Goal: Information Seeking & Learning: Learn about a topic

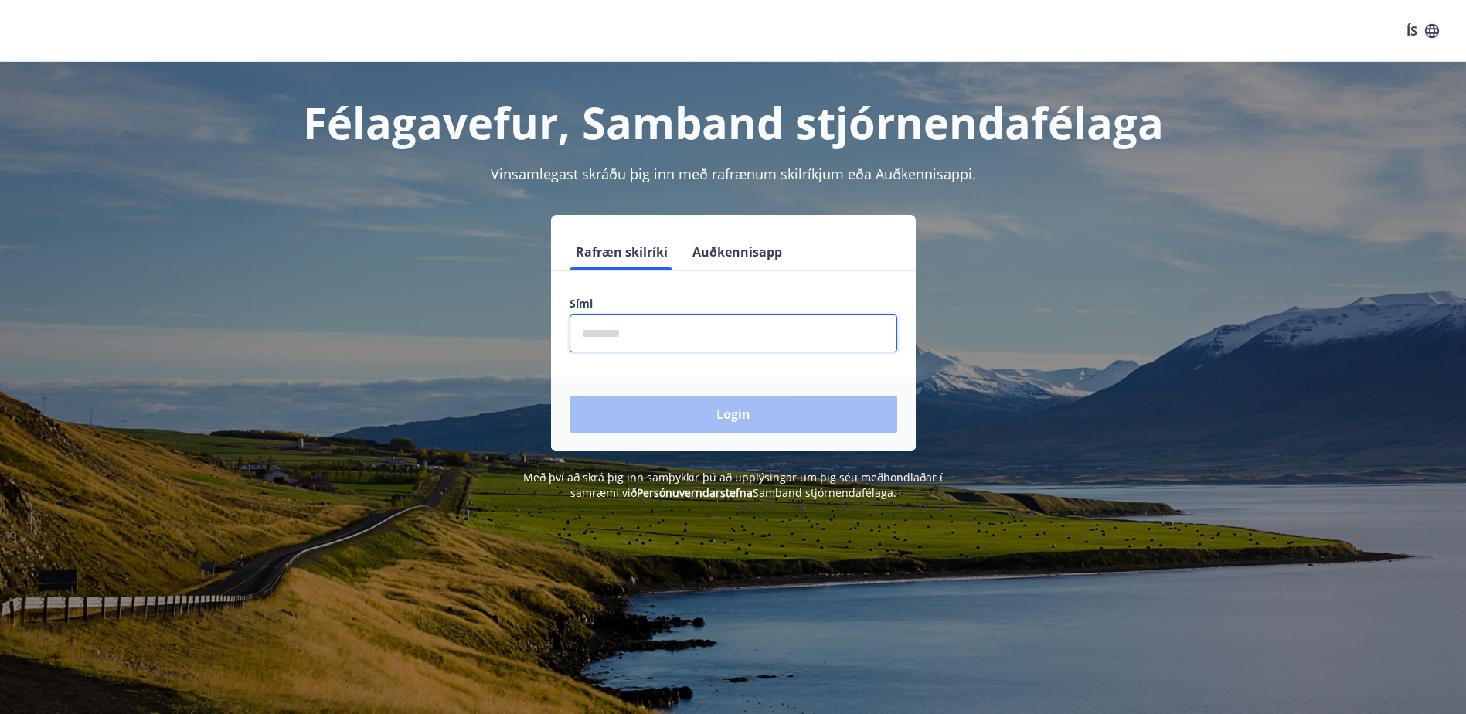
click at [699, 330] on input "phone" at bounding box center [733, 333] width 328 height 38
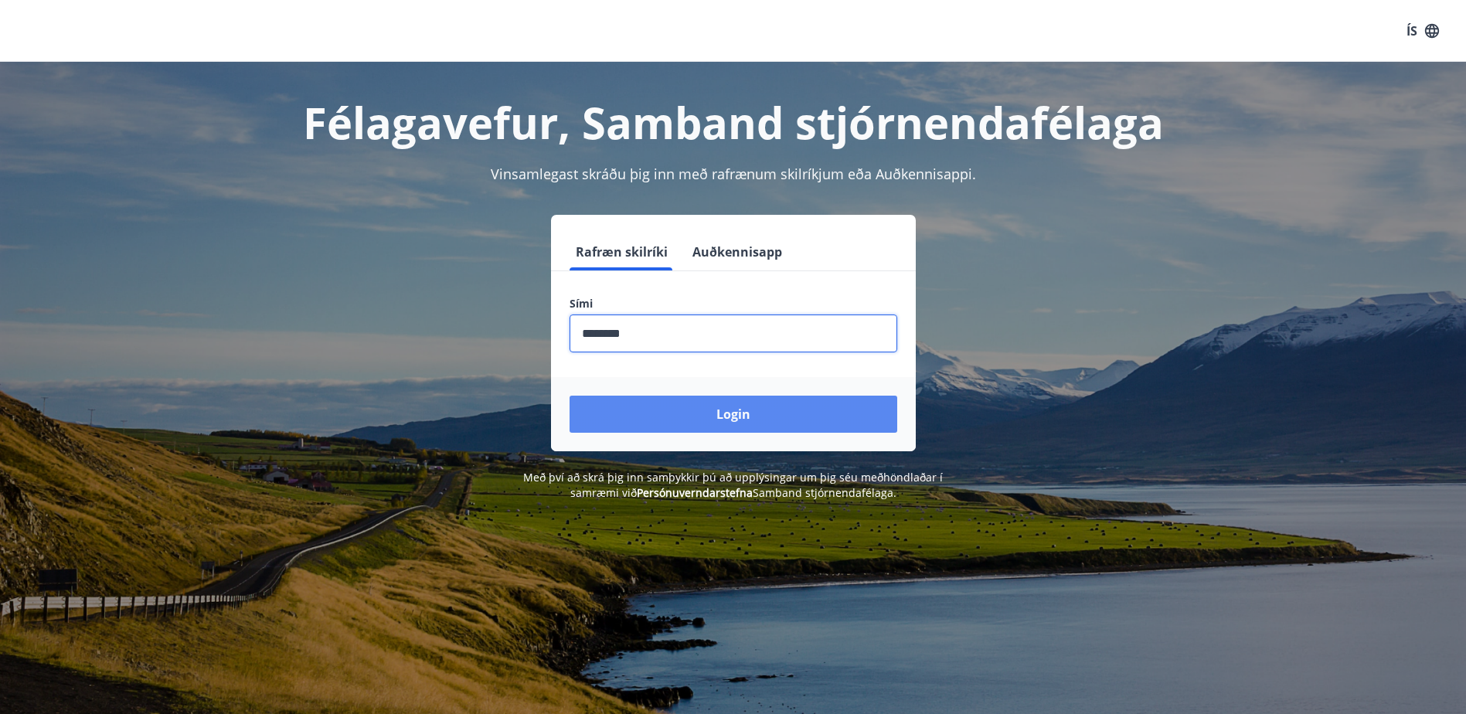
type input "********"
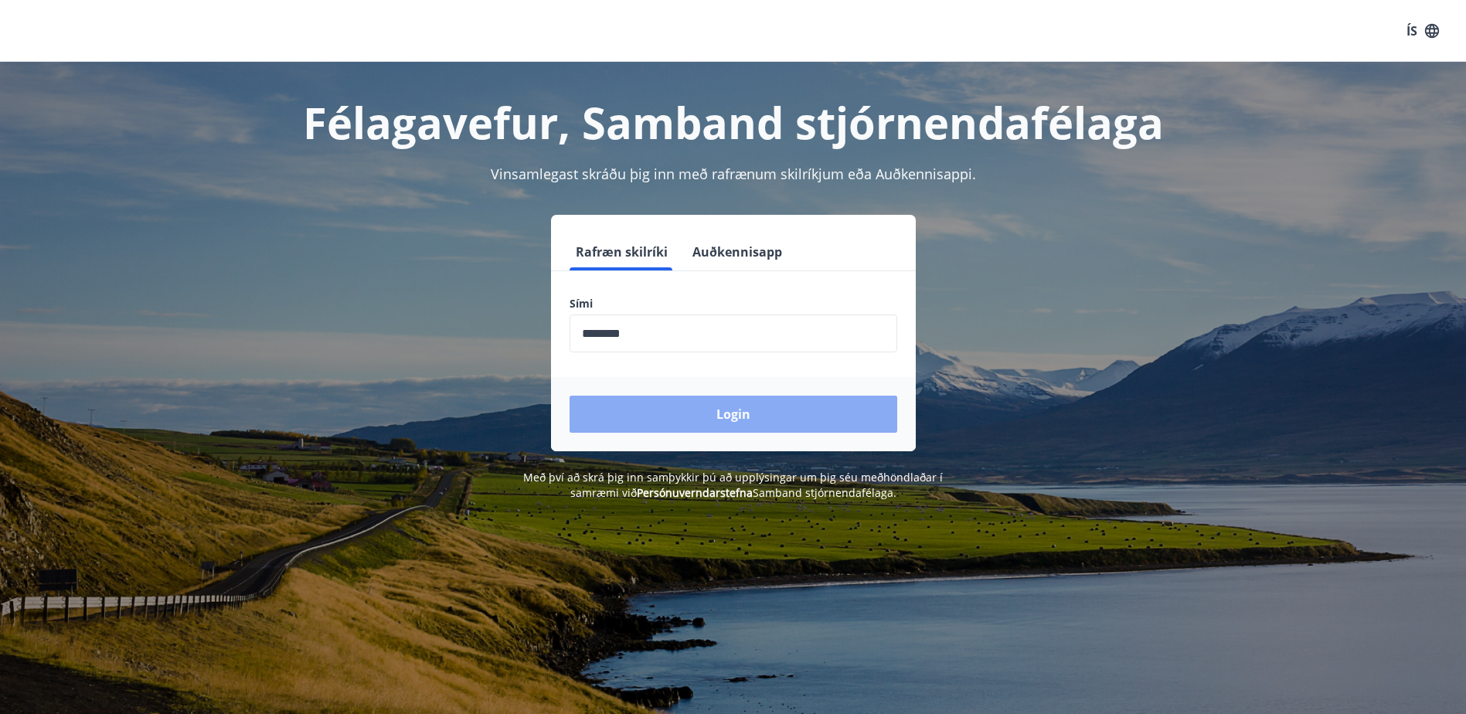
click at [772, 420] on button "Login" at bounding box center [733, 414] width 328 height 37
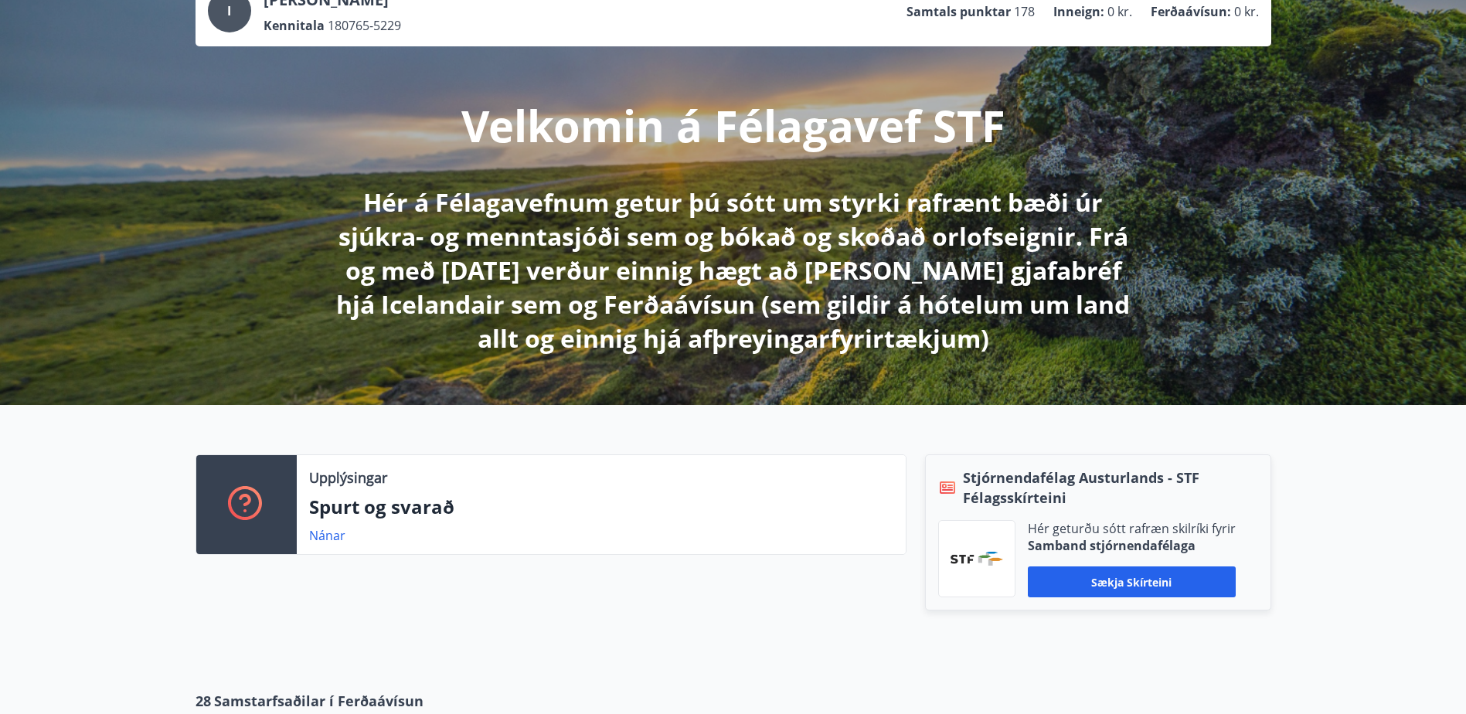
scroll to position [2, 0]
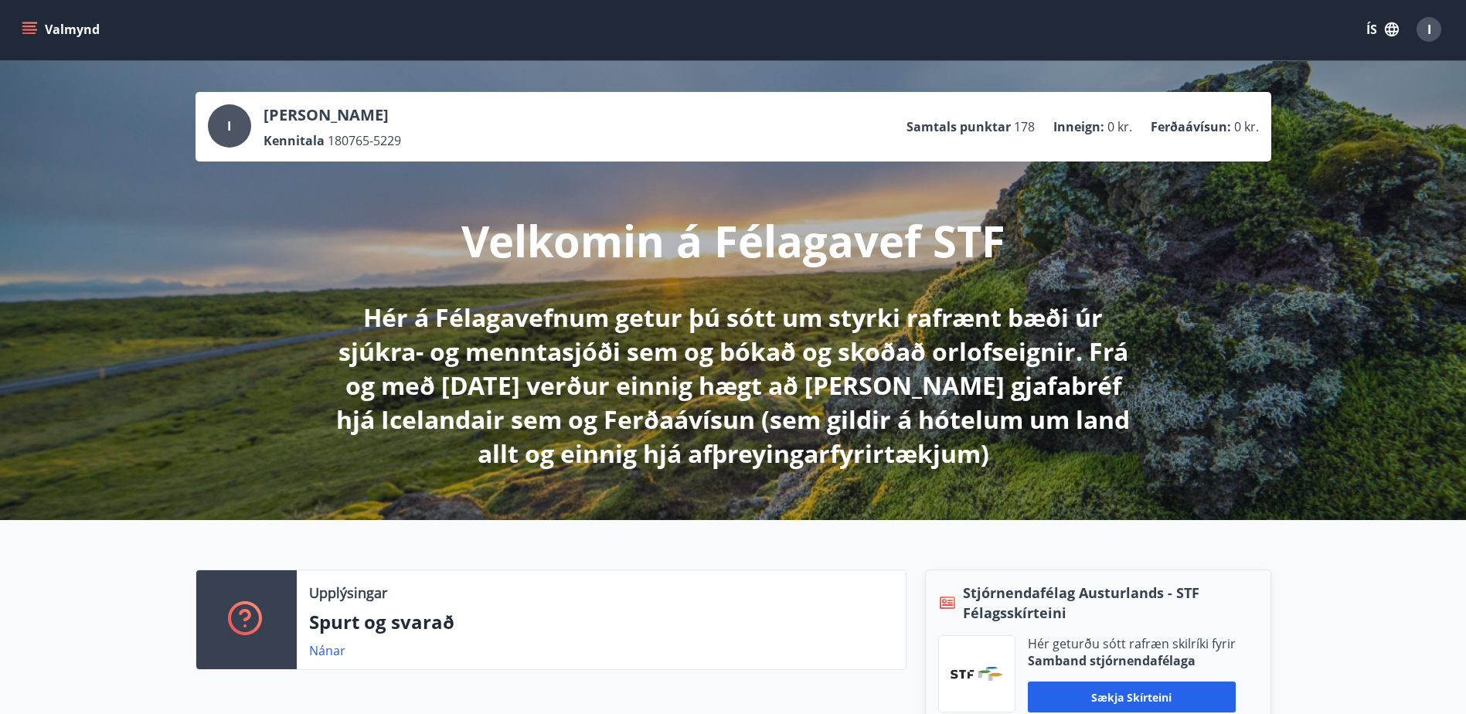
click at [34, 29] on icon "menu" at bounding box center [30, 30] width 17 height 2
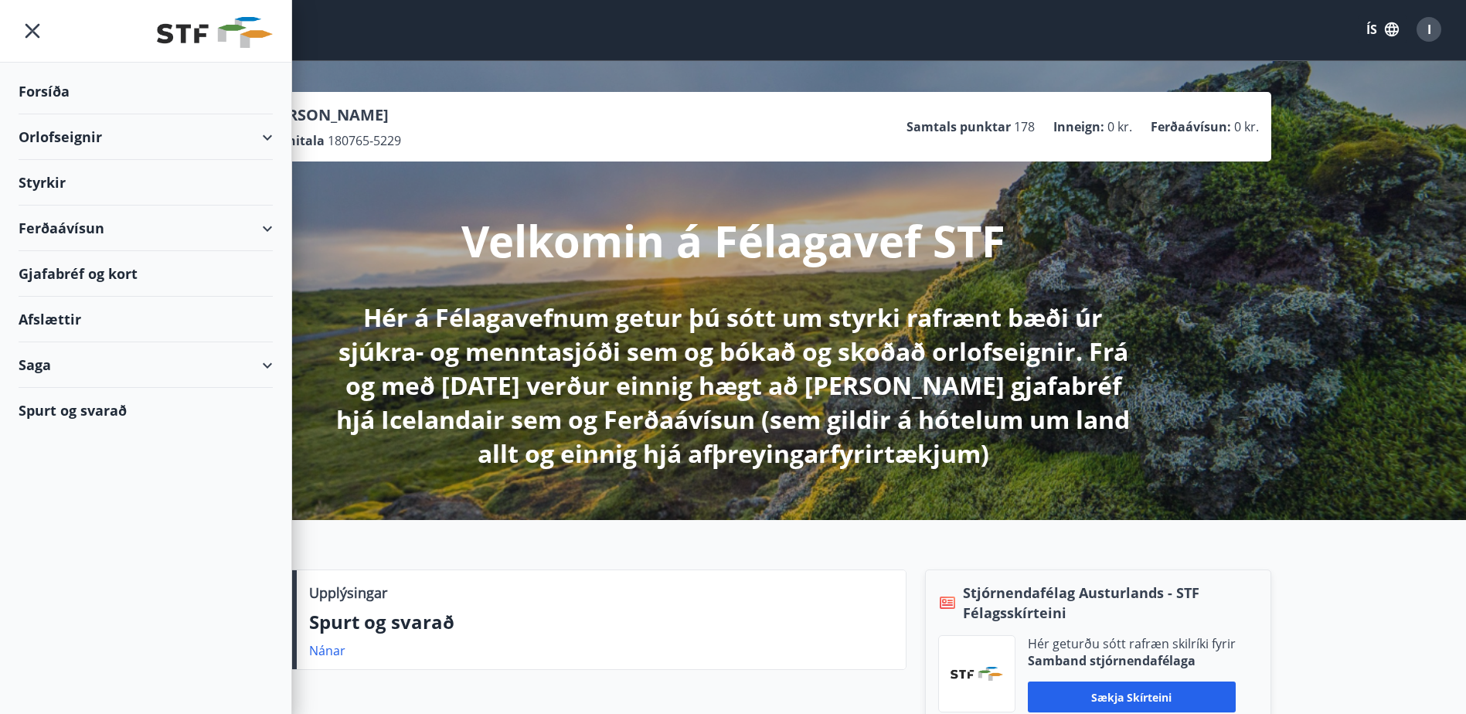
click at [97, 139] on div "Orlofseignir" at bounding box center [146, 137] width 254 height 46
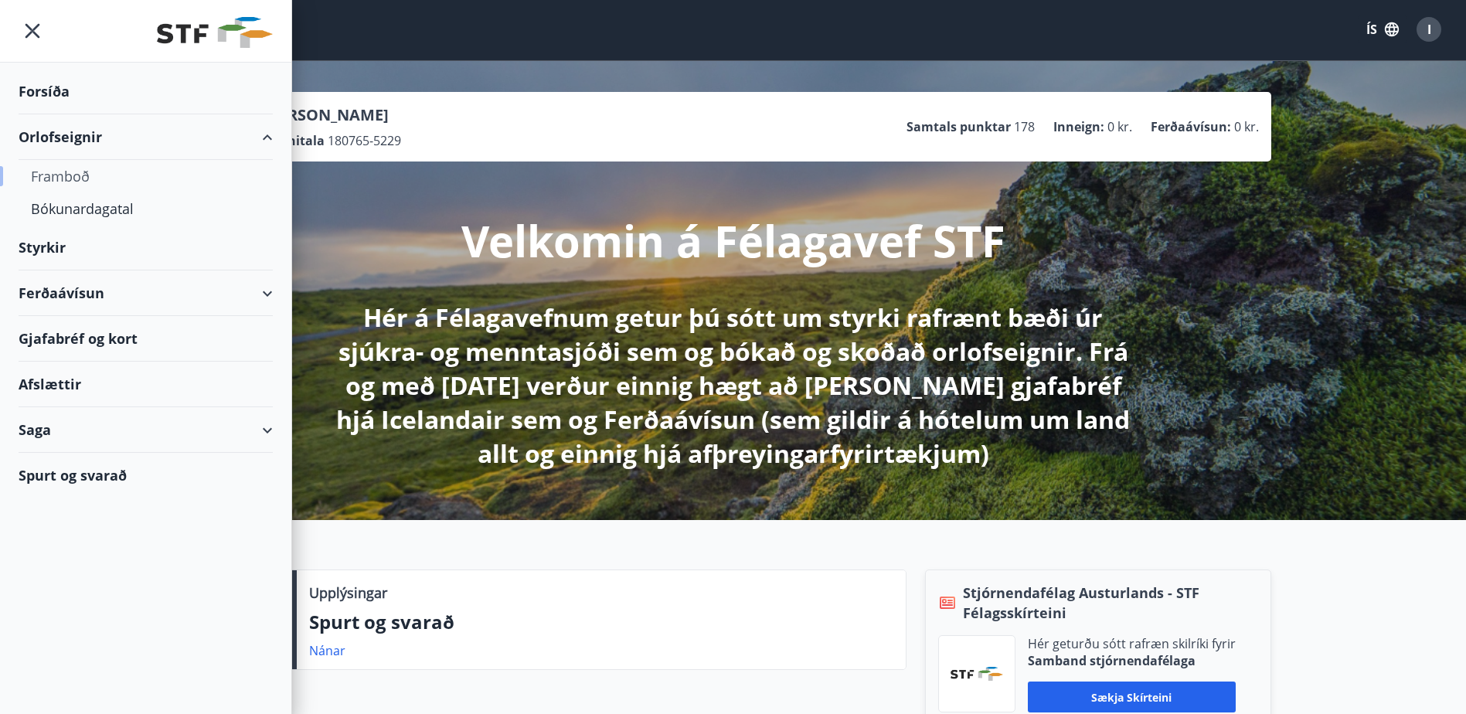
click at [80, 176] on div "Framboð" at bounding box center [145, 176] width 229 height 32
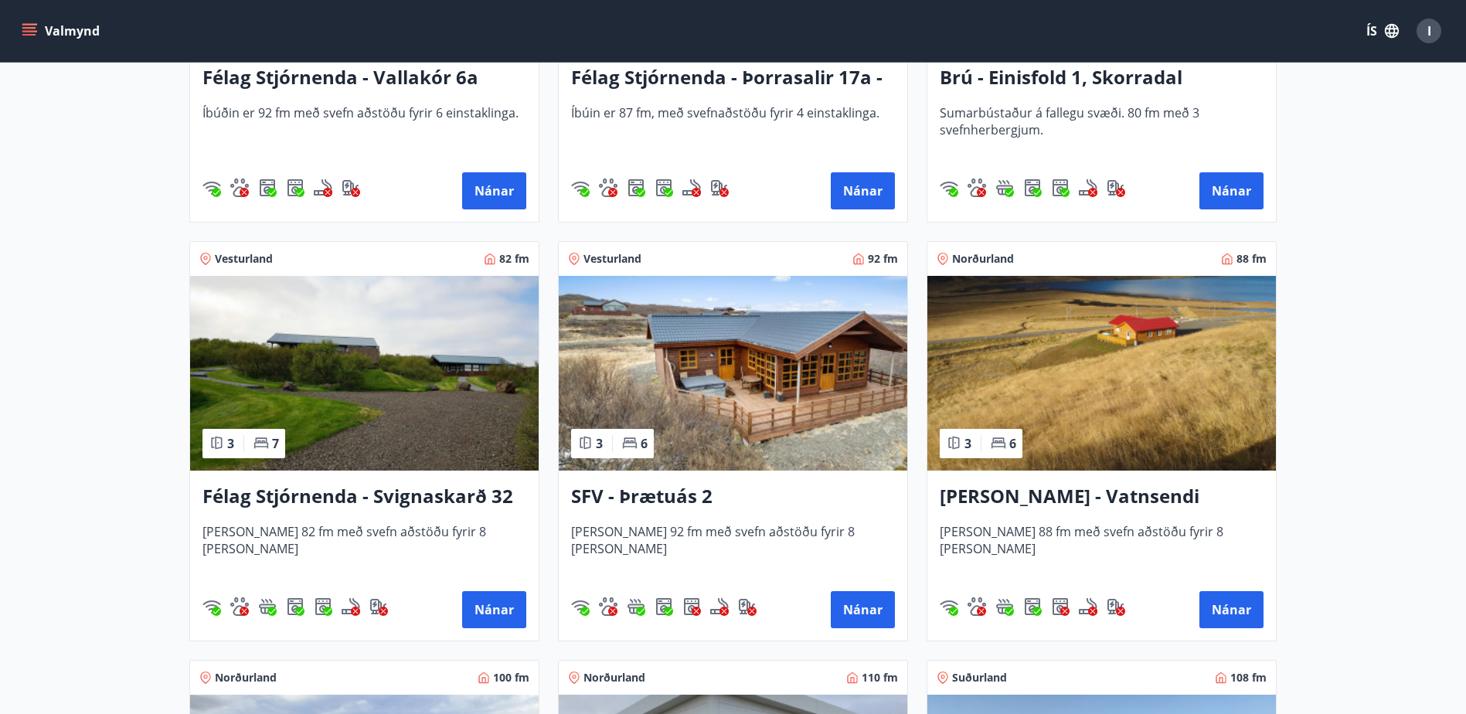
scroll to position [2395, 0]
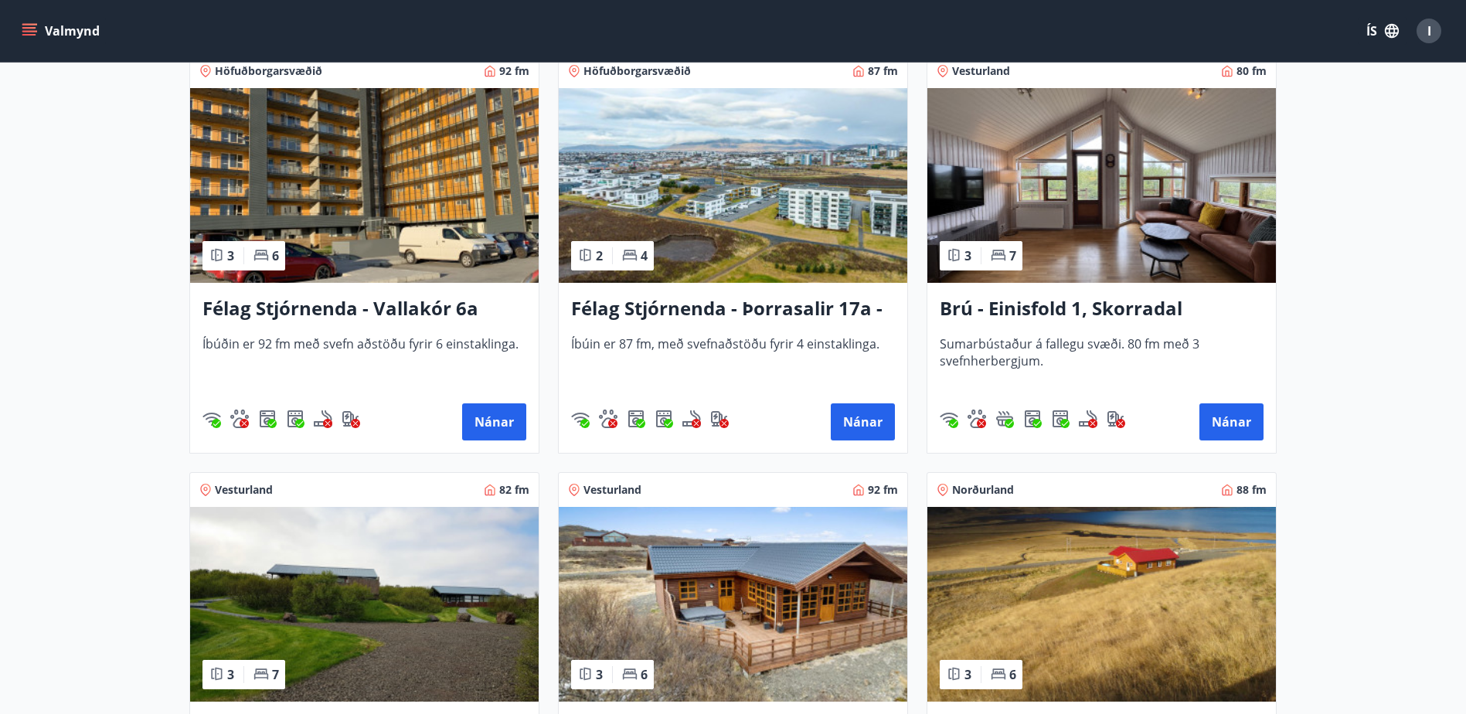
click at [33, 32] on icon "menu" at bounding box center [29, 30] width 15 height 15
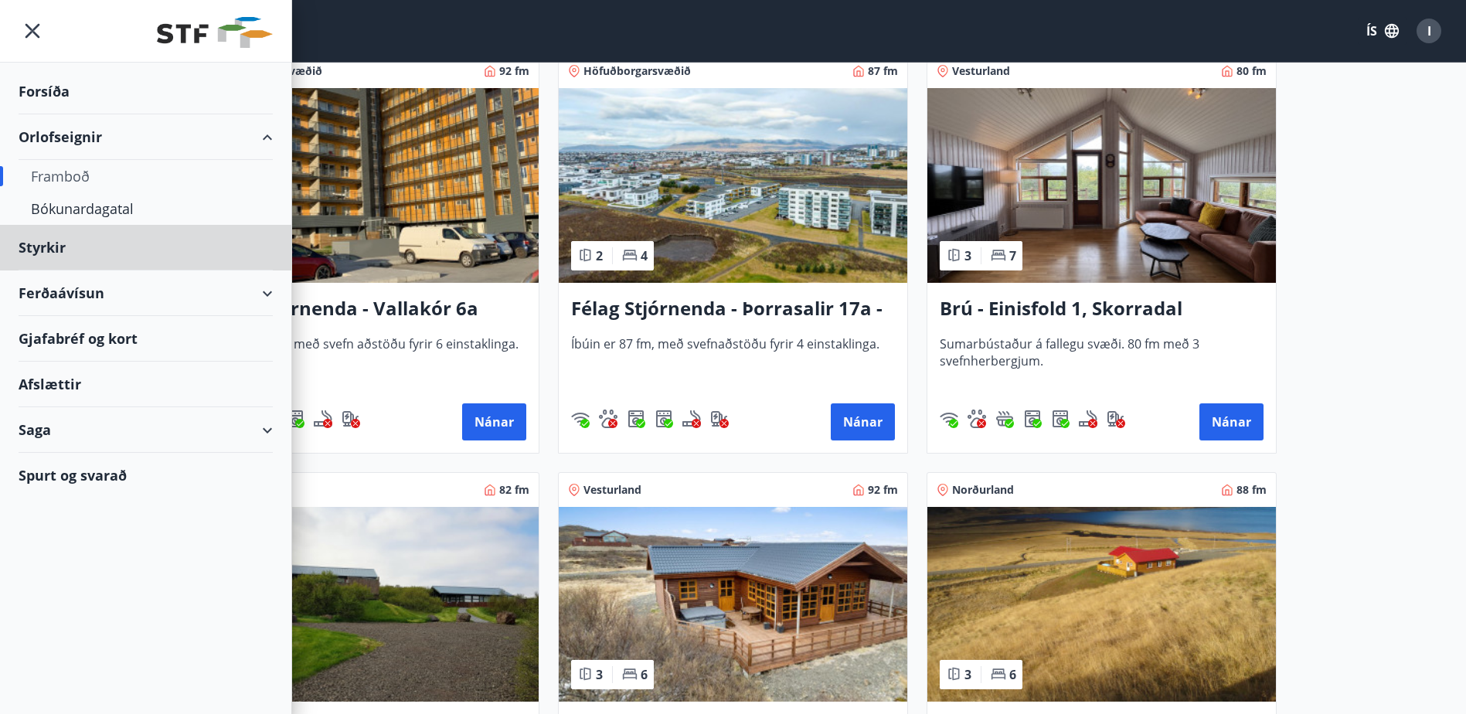
click at [51, 89] on div "Forsíða" at bounding box center [146, 92] width 254 height 46
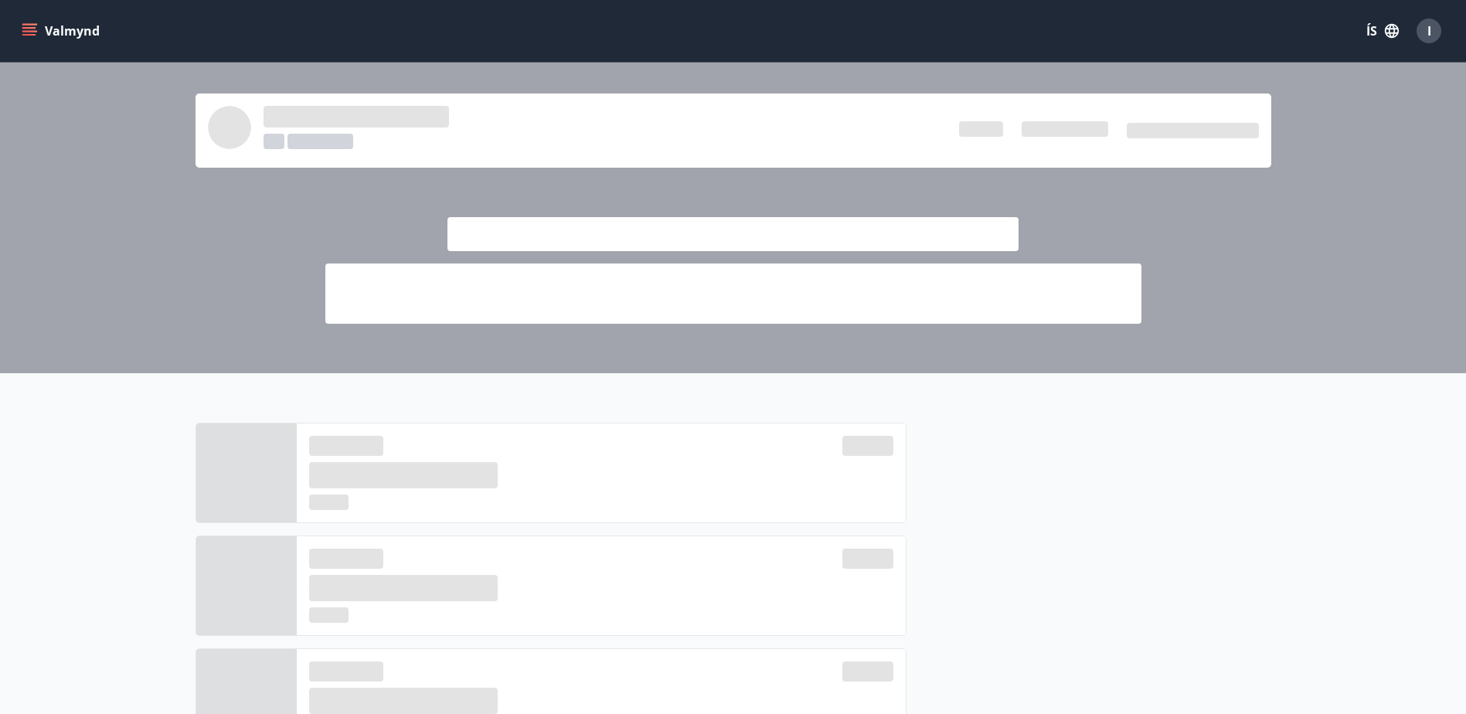
click at [41, 22] on button "Valmynd" at bounding box center [62, 31] width 87 height 28
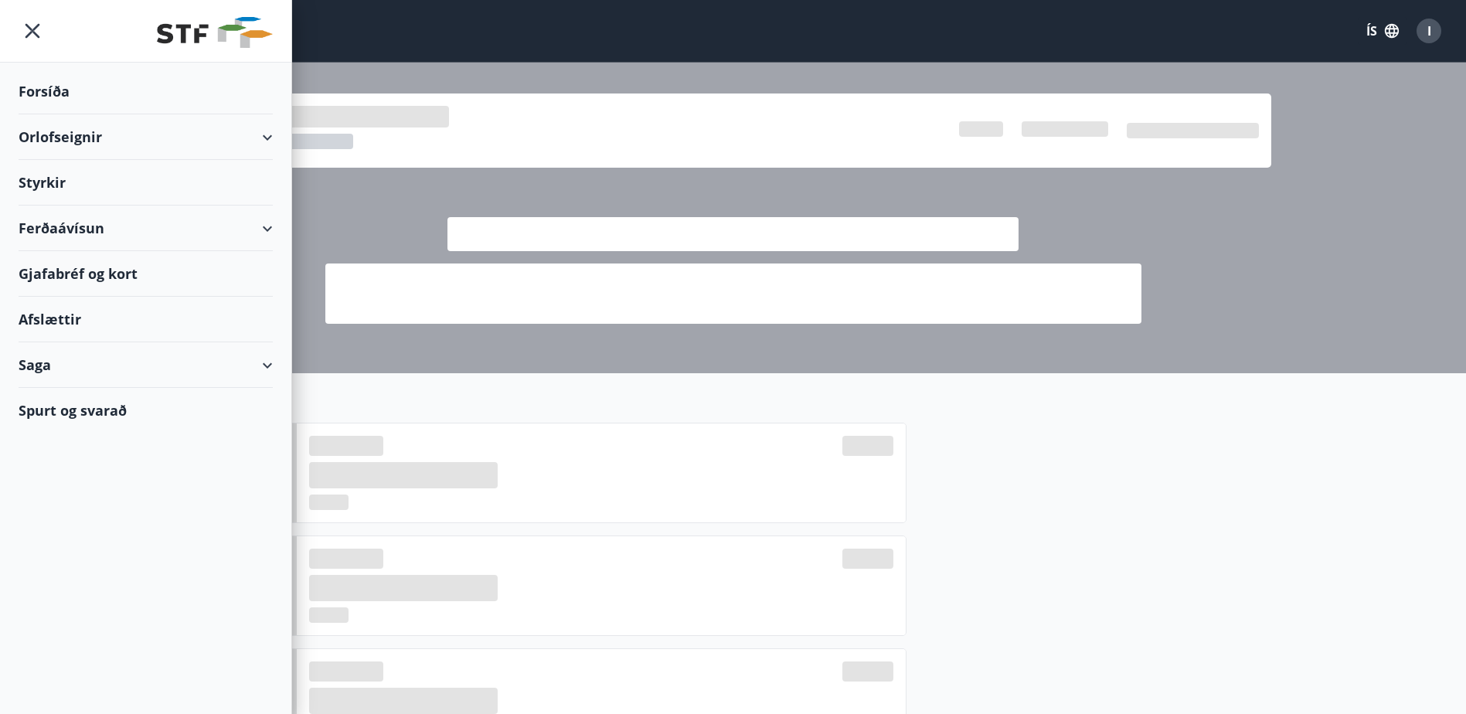
click at [47, 175] on div "Styrkir" at bounding box center [146, 183] width 254 height 46
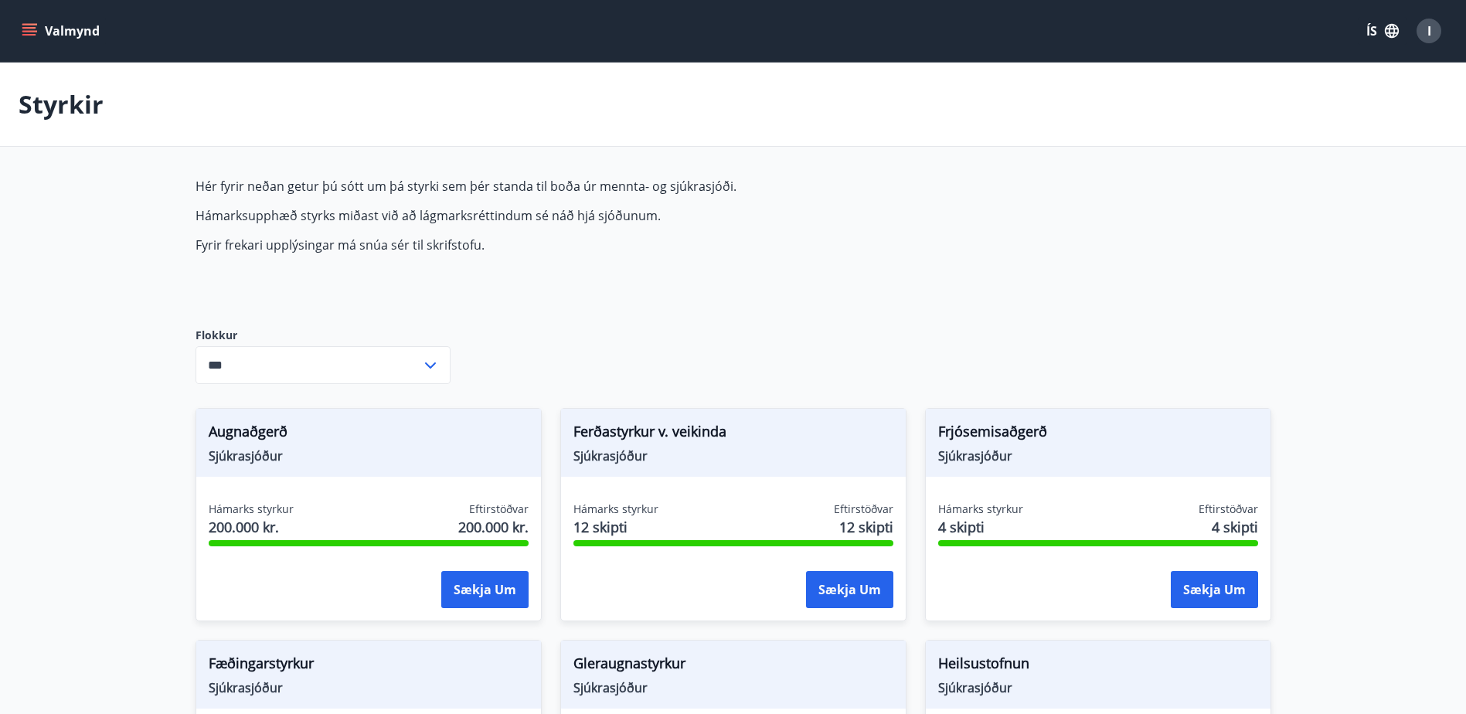
type input "***"
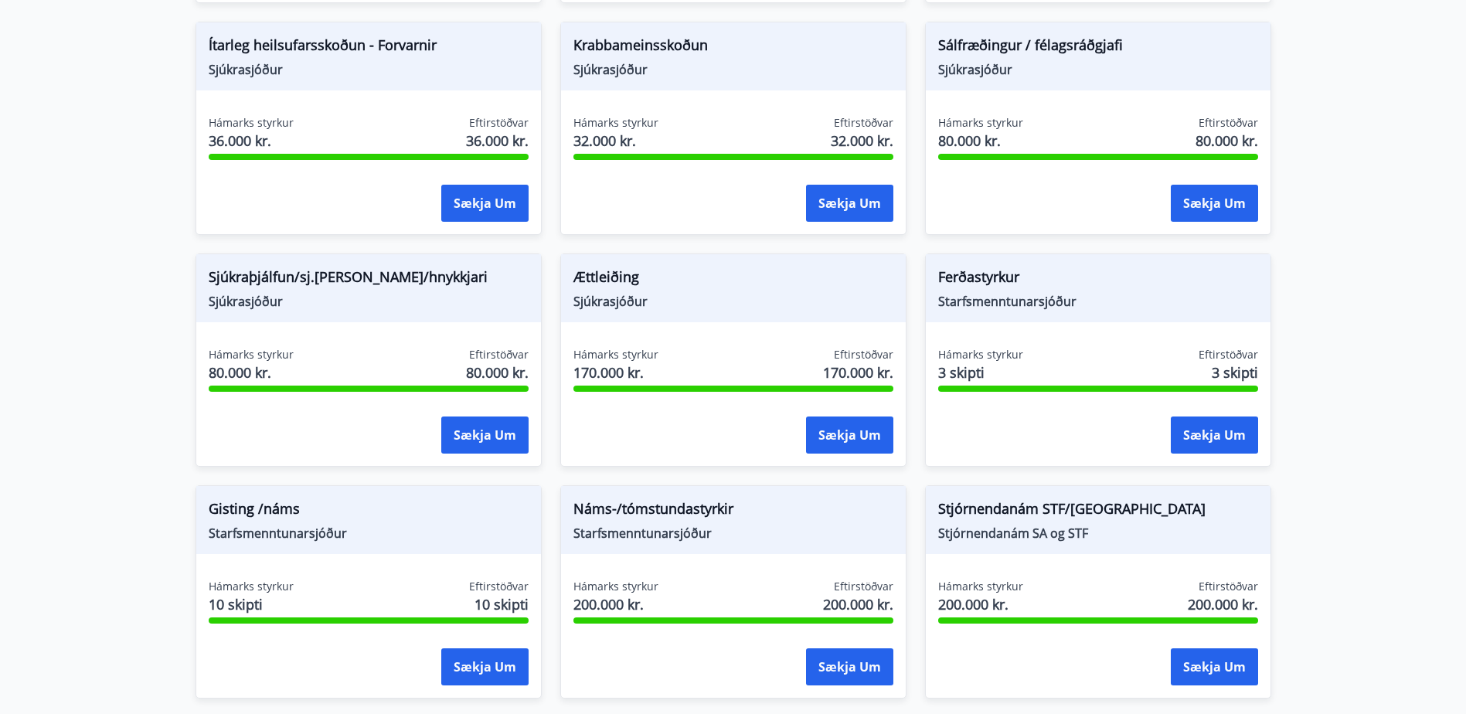
scroll to position [1214, 0]
